Goal: Task Accomplishment & Management: Complete application form

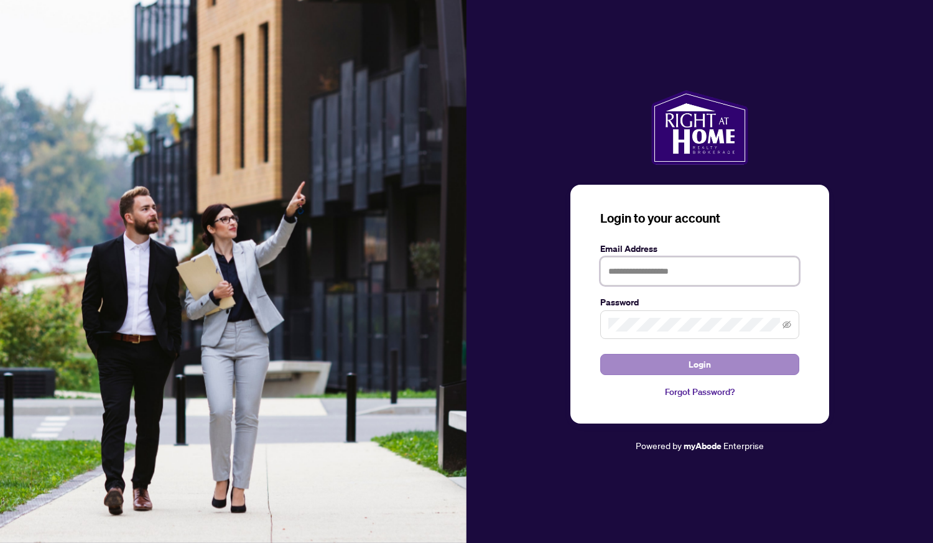
type input "**********"
click at [738, 364] on button "Login" at bounding box center [699, 364] width 199 height 21
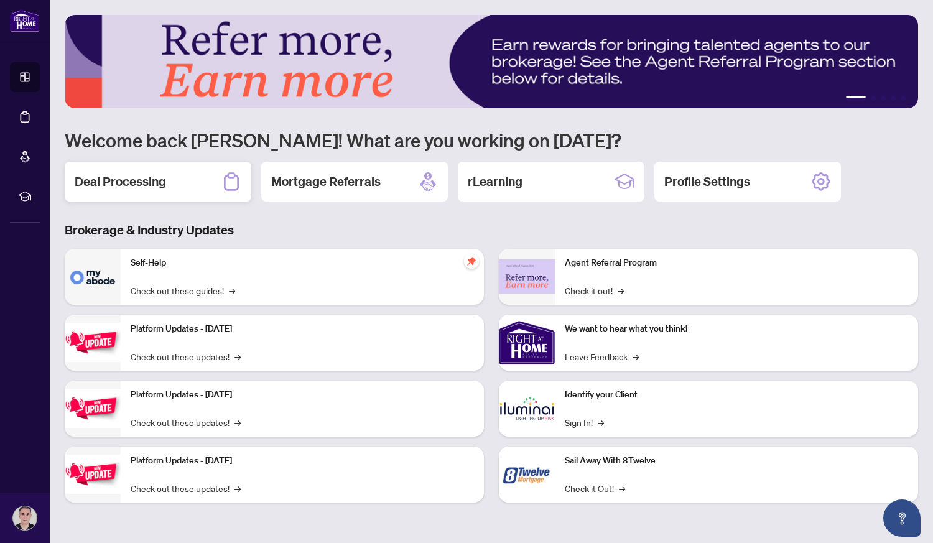
click at [121, 183] on h2 "Deal Processing" at bounding box center [120, 181] width 91 height 17
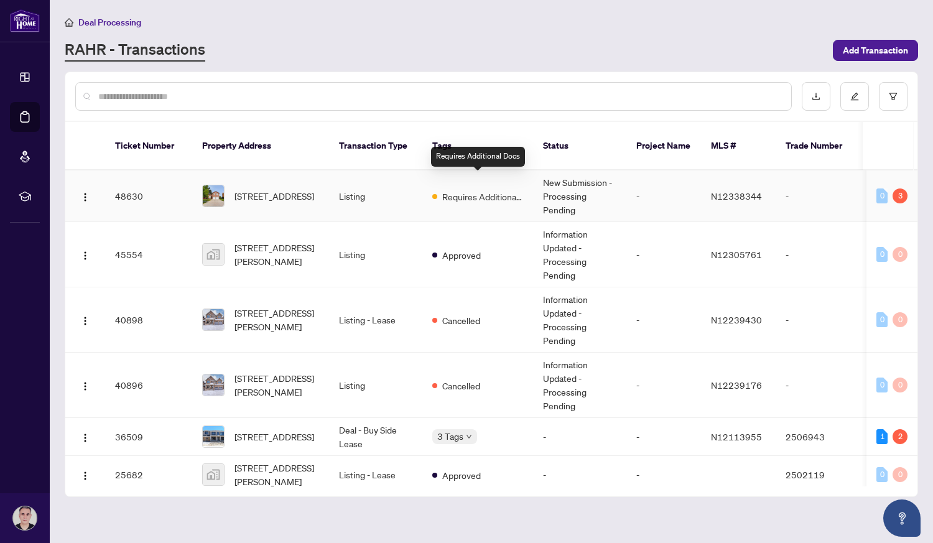
click at [480, 190] on span "Requires Additional Docs" at bounding box center [482, 197] width 81 height 14
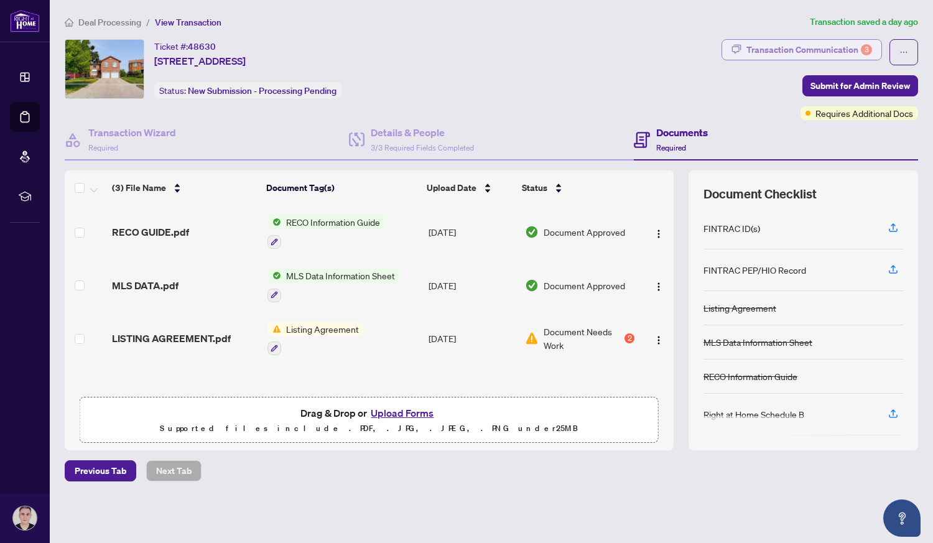
click at [820, 45] on div "Transaction Communication 3" at bounding box center [809, 50] width 126 height 20
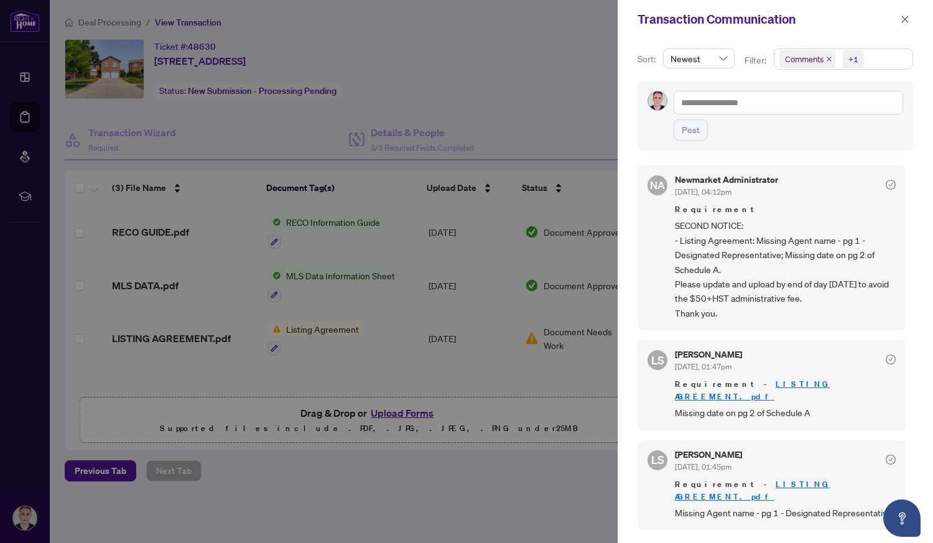
click at [553, 71] on div at bounding box center [466, 271] width 933 height 543
click at [904, 18] on icon "close" at bounding box center [905, 19] width 7 height 7
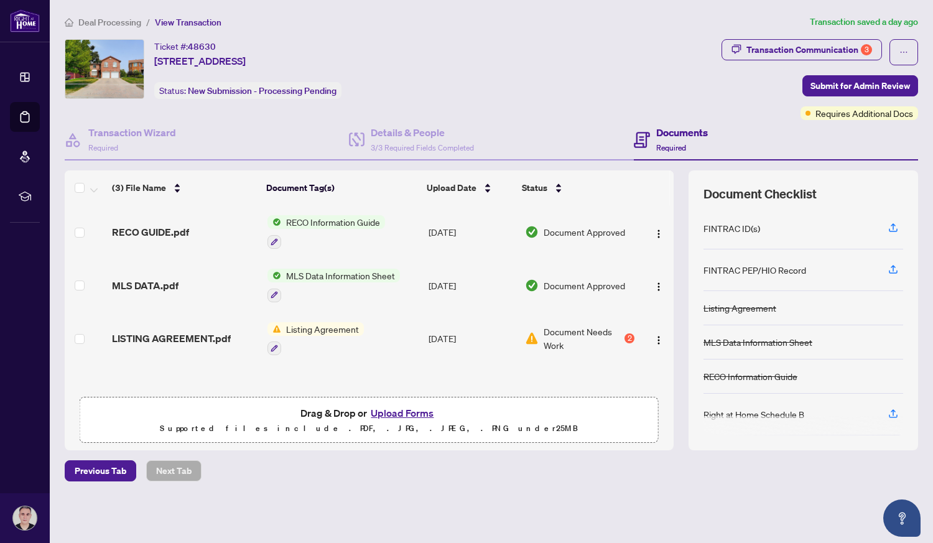
click at [327, 325] on span "Listing Agreement" at bounding box center [322, 329] width 83 height 14
click at [285, 388] on span "Listing Agreement" at bounding box center [300, 388] width 83 height 14
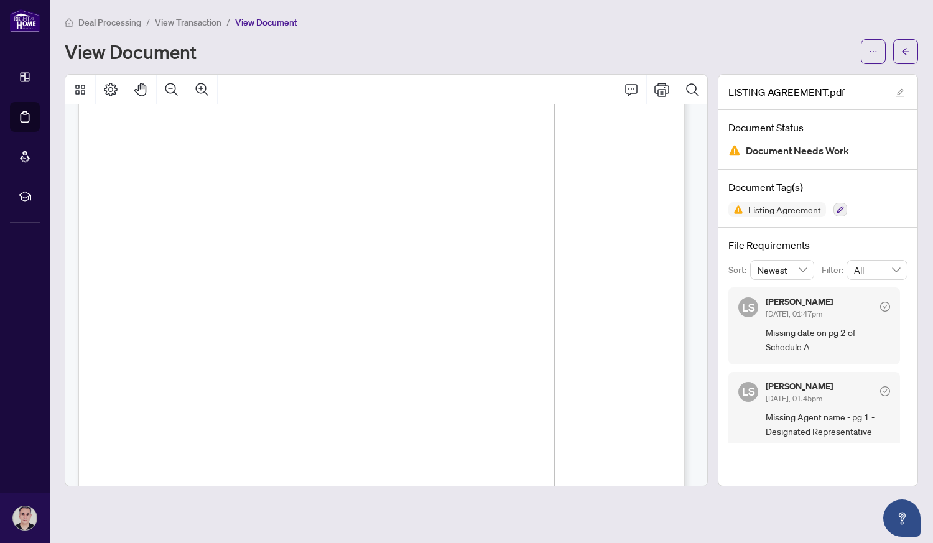
scroll to position [2455, 0]
click at [910, 50] on button "button" at bounding box center [905, 51] width 25 height 25
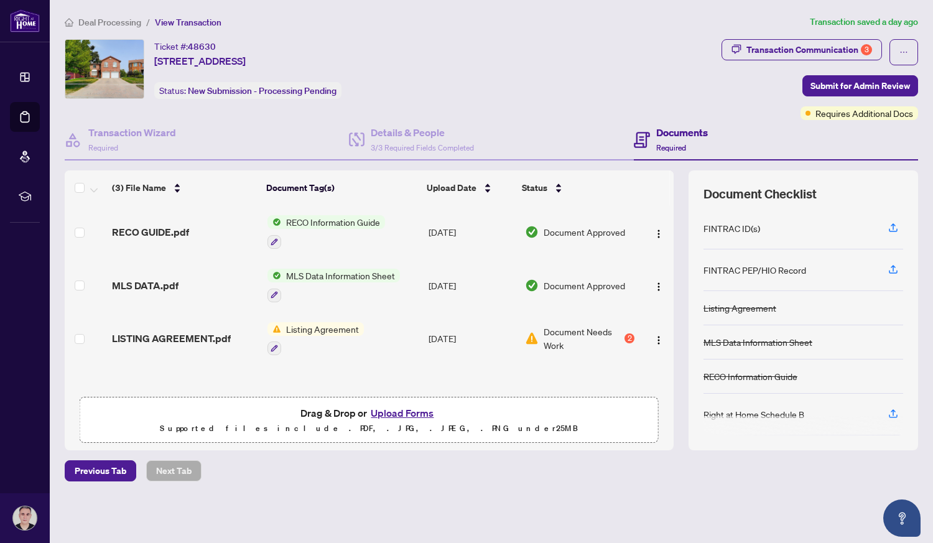
click at [406, 412] on button "Upload Forms" at bounding box center [402, 413] width 70 height 16
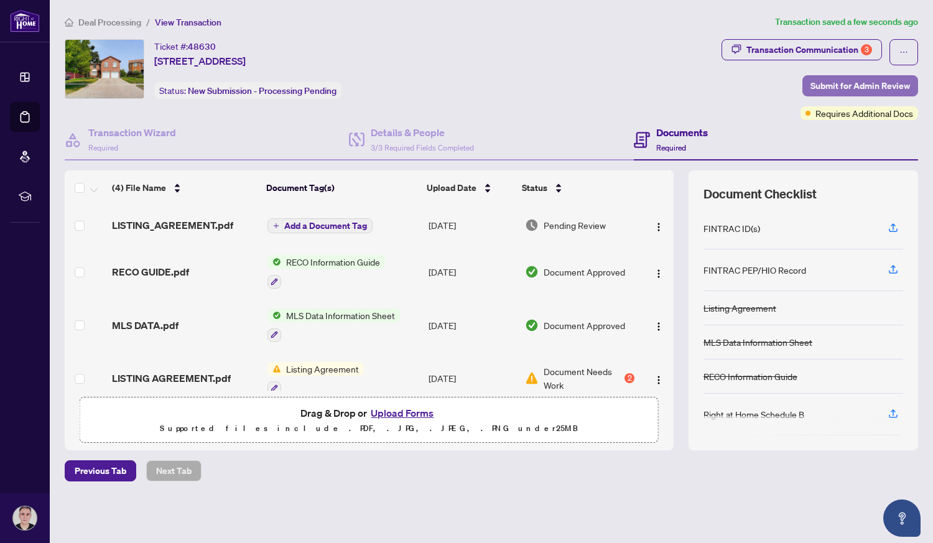
click at [867, 83] on span "Submit for Admin Review" at bounding box center [860, 86] width 100 height 20
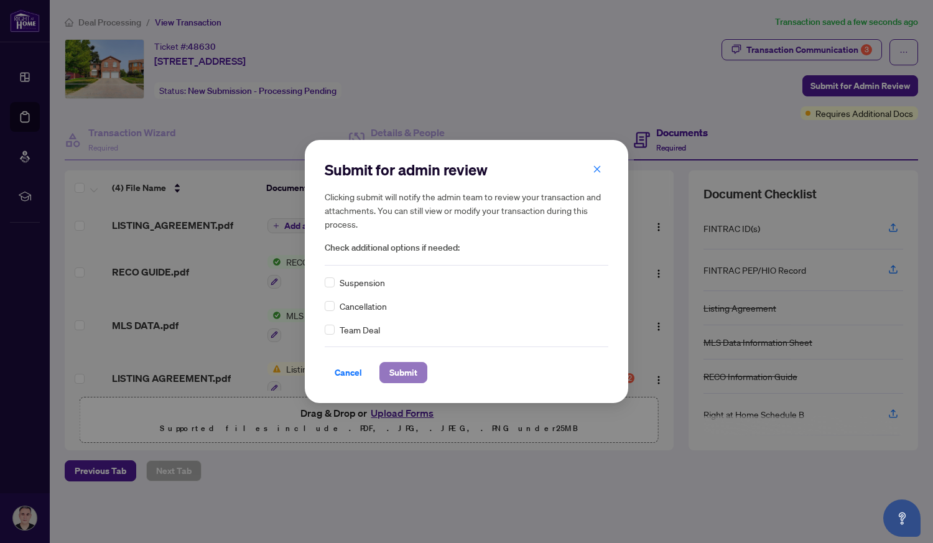
click at [404, 368] on span "Submit" at bounding box center [403, 373] width 28 height 20
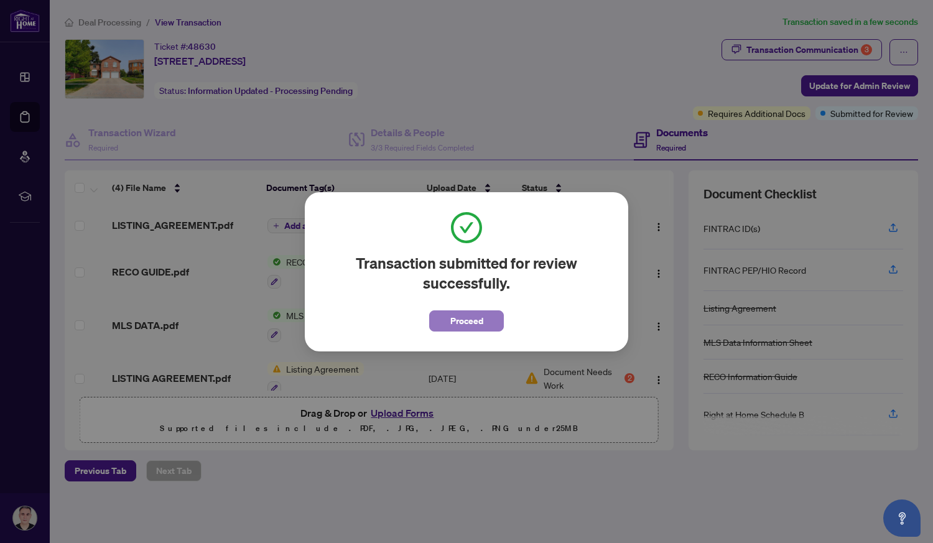
click at [471, 318] on span "Proceed" at bounding box center [466, 321] width 33 height 20
